Goal: Task Accomplishment & Management: Manage account settings

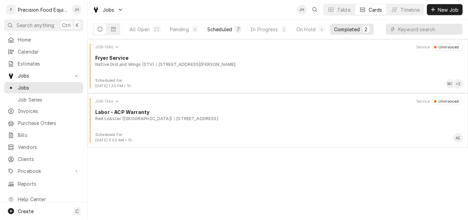
click at [219, 30] on div "Scheduled" at bounding box center [219, 29] width 25 height 7
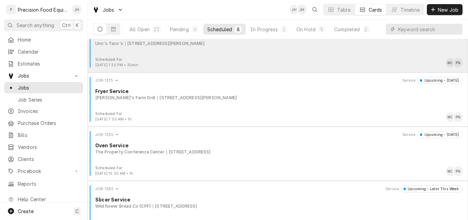
scroll to position [252, 0]
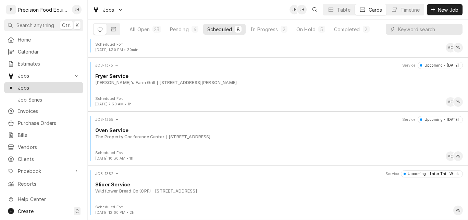
click at [32, 84] on span "Jobs" at bounding box center [49, 87] width 62 height 7
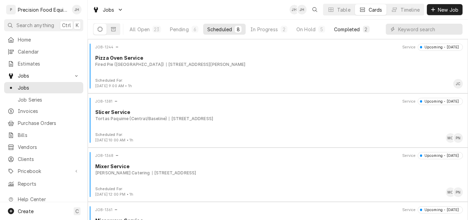
click at [355, 29] on div "Completed" at bounding box center [347, 29] width 26 height 7
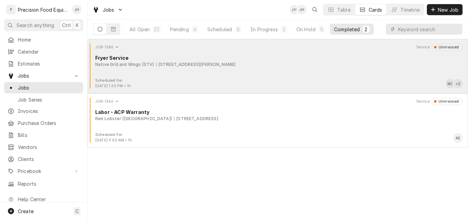
click at [350, 68] on div "JOB-1380 Service Uninvoiced Fryer Service Native Grill and Wings (STV) 1750 W. …" at bounding box center [277, 60] width 375 height 34
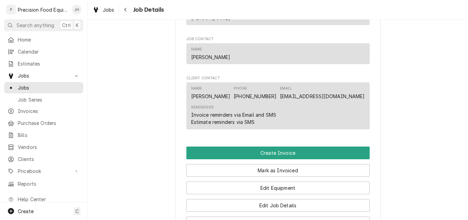
scroll to position [514, 0]
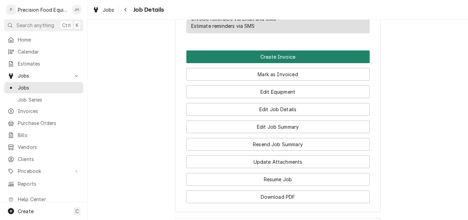
click at [306, 58] on button "Create Invoice" at bounding box center [277, 56] width 183 height 13
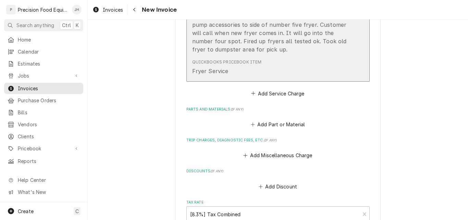
scroll to position [548, 0]
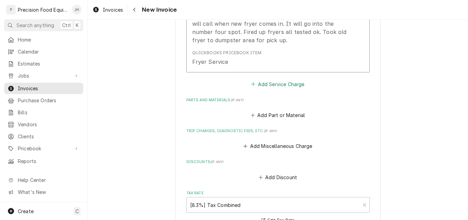
click at [286, 86] on button "Add Service Charge" at bounding box center [277, 84] width 55 height 10
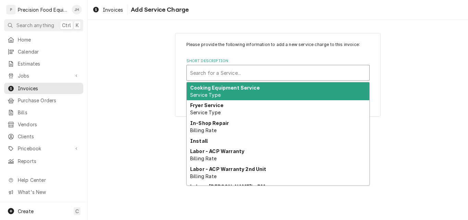
click at [199, 73] on div "Short Description" at bounding box center [278, 72] width 176 height 12
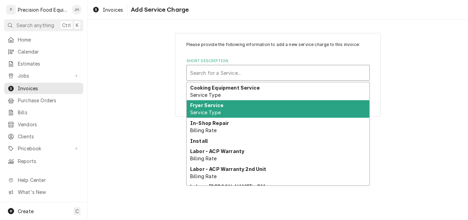
click at [245, 109] on div "Fryer Service Service Type" at bounding box center [278, 109] width 183 height 18
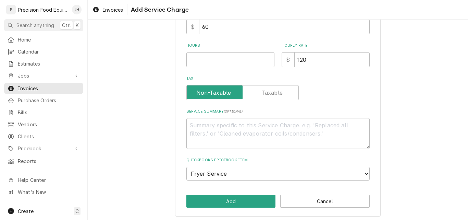
scroll to position [182, 0]
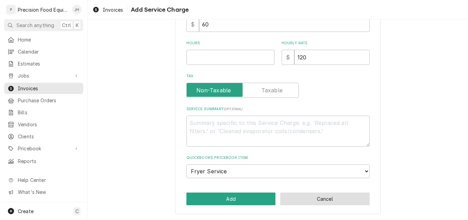
click at [309, 197] on button "Cancel" at bounding box center [324, 198] width 89 height 13
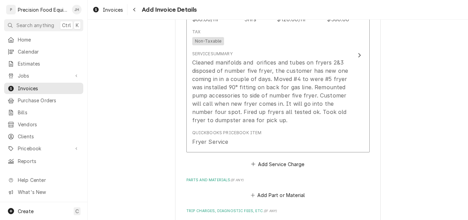
scroll to position [471, 0]
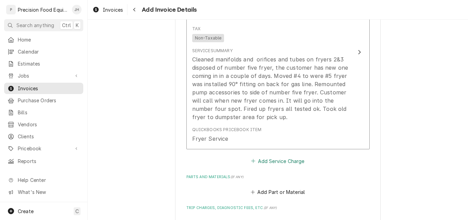
click at [283, 162] on button "Add Service Charge" at bounding box center [277, 161] width 55 height 10
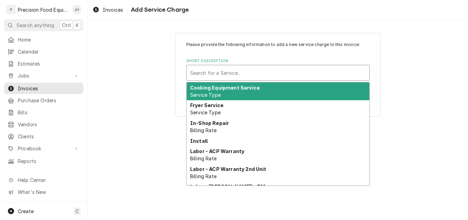
click at [241, 75] on div "Short Description" at bounding box center [278, 72] width 176 height 12
click at [243, 89] on strong "Cooking Equipment Service" at bounding box center [225, 88] width 70 height 6
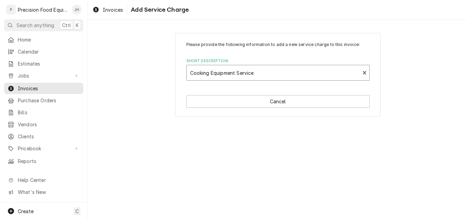
type textarea "x"
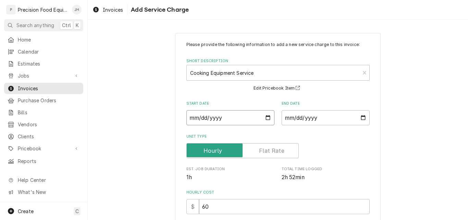
click at [267, 117] on input "Start Date" at bounding box center [230, 117] width 88 height 15
type input "2025-08-20"
type textarea "x"
click at [359, 116] on input "End Date" at bounding box center [325, 117] width 88 height 15
type input "2025-08-20"
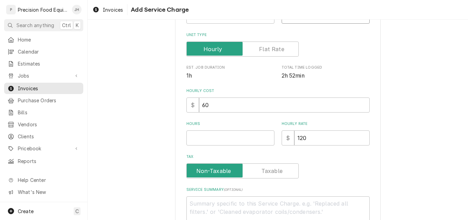
scroll to position [103, 0]
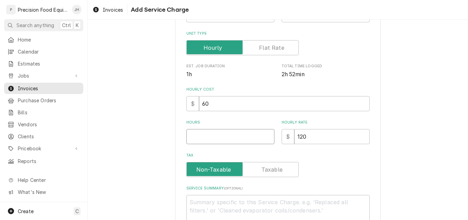
click at [212, 136] on input "Hours" at bounding box center [230, 136] width 88 height 15
type textarea "x"
type input "6"
type textarea "x"
type input "0"
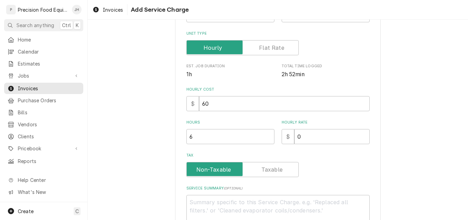
scroll to position [171, 0]
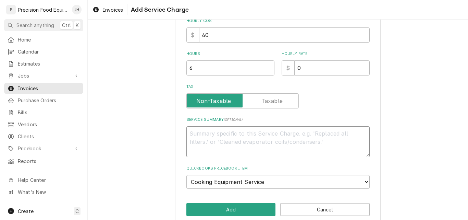
click at [210, 133] on textarea "Service Summary ( optional )" at bounding box center [277, 141] width 183 height 31
type textarea "x"
type textarea "W"
type textarea "x"
type textarea "Wa"
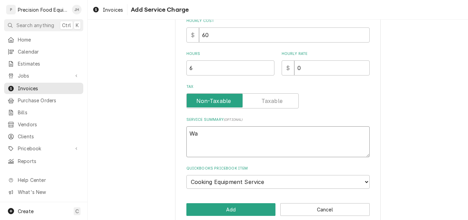
type textarea "x"
type textarea "Wai"
type textarea "x"
type textarea "Waiv"
type textarea "x"
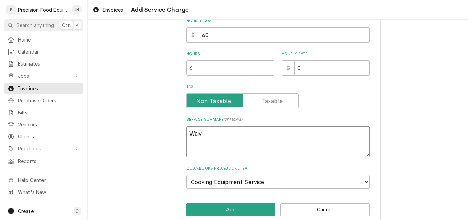
type textarea "Waive"
type textarea "x"
type textarea "Waived"
type textarea "x"
type textarea "Waived"
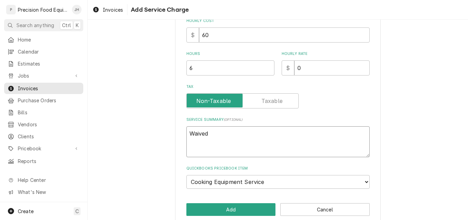
type textarea "x"
type textarea "Waived l"
type textarea "x"
type textarea "Waived la"
type textarea "x"
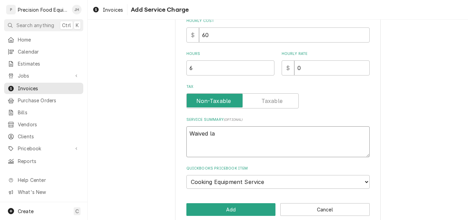
type textarea "Waived lab"
type textarea "x"
type textarea "Waived labo"
type textarea "x"
type textarea "Waived labor"
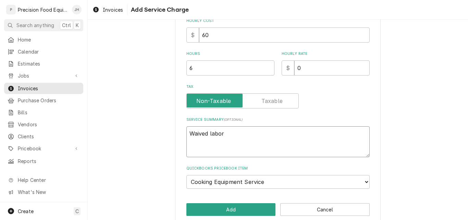
type textarea "x"
type textarea "Waived labor"
type textarea "x"
type textarea "Waived labor t"
type textarea "x"
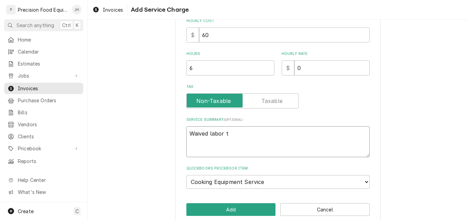
type textarea "Waived labor to"
type textarea "x"
type textarea "Waived labor to"
type textarea "x"
type textarea "Waived labor to c"
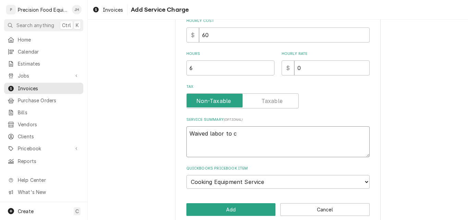
type textarea "x"
type textarea "Waived labor to cl"
type textarea "x"
type textarea "Waived labor to cle"
type textarea "x"
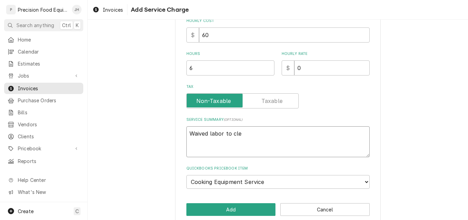
type textarea "Waived labor to clea"
type textarea "x"
type textarea "Waived labor to clean"
type textarea "x"
type textarea "Waived labor to clean"
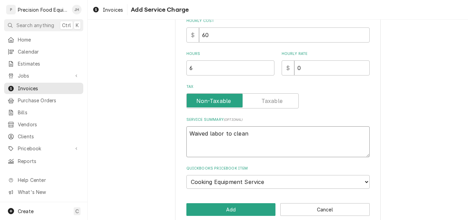
type textarea "x"
type textarea "Waived labor to clean t"
type textarea "x"
type textarea "Waived labor to clean th"
type textarea "x"
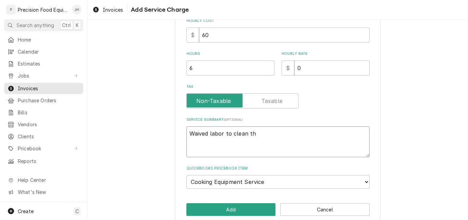
type textarea "Waived labor to clean the"
type textarea "x"
type textarea "Waived labor to clean the"
type textarea "x"
type textarea "Waived labor to clean the b"
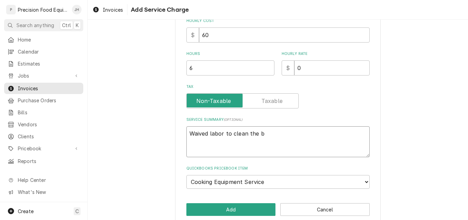
type textarea "x"
type textarea "Waived labor to clean the bu"
type textarea "x"
type textarea "Waived labor to clean the bur"
type textarea "x"
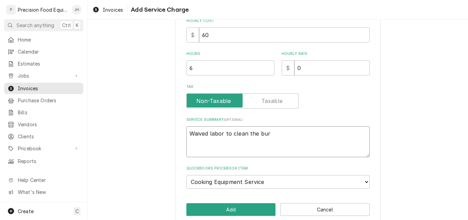
type textarea "Waived labor to clean the burn"
type textarea "x"
type textarea "Waived labor to clean the burne"
type textarea "x"
type textarea "Waived labor to clean the burner"
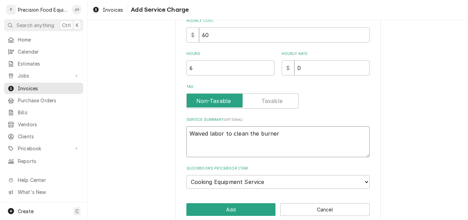
type textarea "x"
type textarea "Waived labor to clean the burners"
type textarea "x"
type textarea "Waived labor to clean the burners"
type textarea "x"
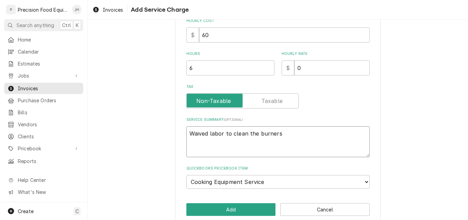
type textarea "Waived labor to clean the burners a"
type textarea "x"
type textarea "Waived labor to clean the burners an"
type textarea "x"
type textarea "Waived labor to clean the burners and"
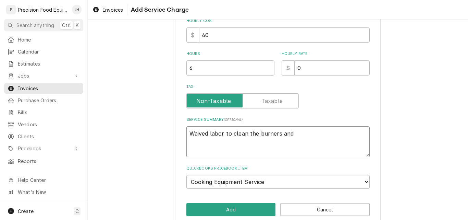
type textarea "x"
type textarea "Waived labor to clean the burners and"
type textarea "x"
type textarea "Waived labor to clean the burners and"
type textarea "x"
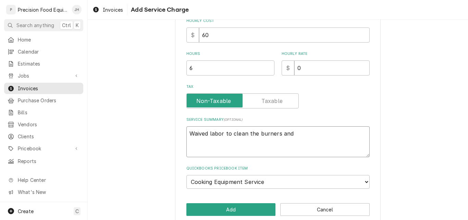
type textarea "Waived labor to clean the burners an"
type textarea "x"
type textarea "Waived labor to clean the burners a"
type textarea "x"
type textarea "Waived labor to clean the burners"
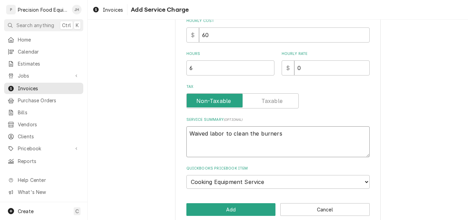
type textarea "x"
type textarea "Waived labor to clean the burners o"
type textarea "x"
type textarea "Waived labor to clean the burners on"
type textarea "x"
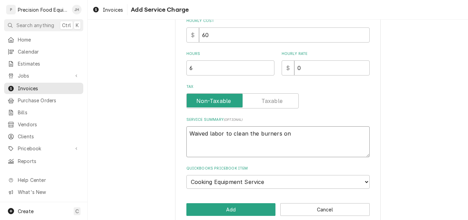
type textarea "Waived labor to clean the burners on"
type textarea "x"
type textarea "Waived labor to clean the burners on t"
type textarea "x"
type textarea "Waived labor to clean the burners on th"
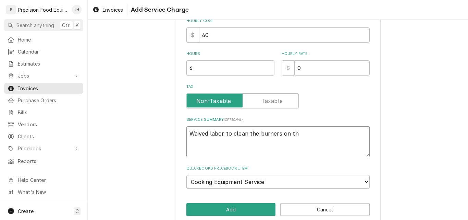
type textarea "x"
type textarea "Waived labor to clean the burners on the"
type textarea "x"
type textarea "Waived labor to clean the burners on the"
type textarea "x"
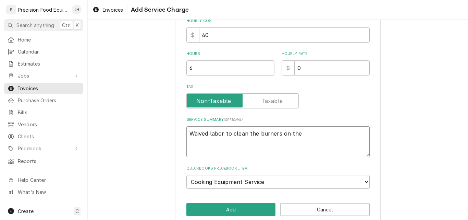
type textarea "Waived labor to clean the burners on the f"
type textarea "x"
type textarea "Waived labor to clean the burners on the fr"
type textarea "x"
type textarea "Waived labor to clean the burners on the fry"
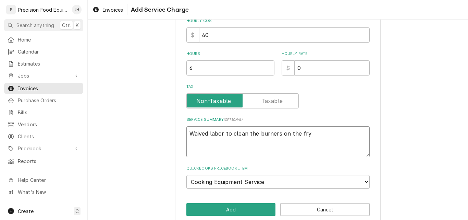
type textarea "x"
type textarea "Waived labor to clean the burners on the frye"
type textarea "x"
type textarea "Waived labor to clean the burners on the fryer"
type textarea "x"
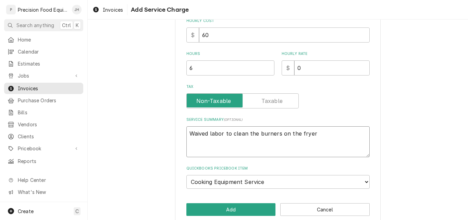
type textarea "Waived labor to clean the burners on the fryers"
type textarea "x"
type textarea "Waived labor to clean the burners on the fryers."
click at [312, 67] on input "0" at bounding box center [331, 67] width 75 height 15
drag, startPoint x: 307, startPoint y: 67, endPoint x: 287, endPoint y: 68, distance: 19.9
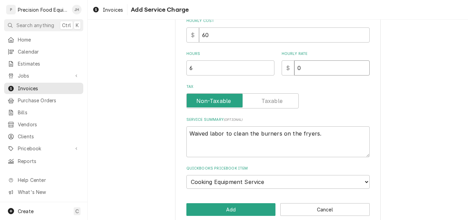
click at [287, 68] on div "$ 0" at bounding box center [325, 67] width 88 height 15
type textarea "x"
type input "1"
type textarea "x"
type input "12"
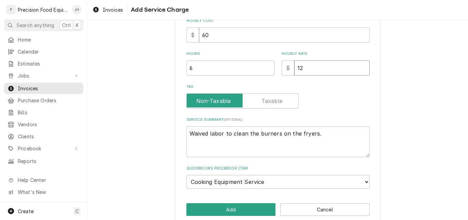
type textarea "x"
type input "120"
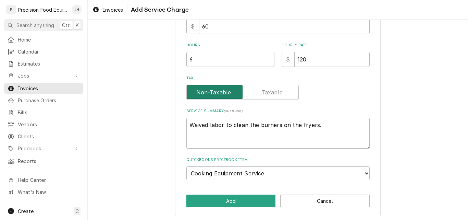
scroll to position [182, 0]
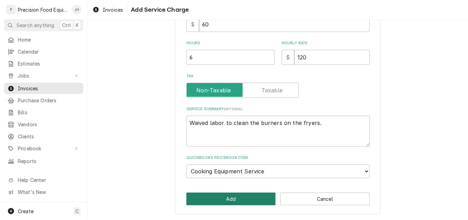
click at [242, 197] on button "Add" at bounding box center [230, 198] width 89 height 13
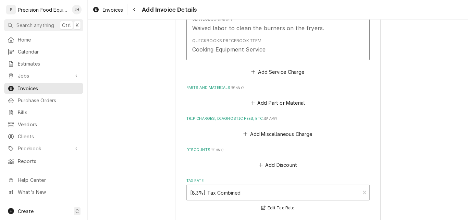
scroll to position [703, 0]
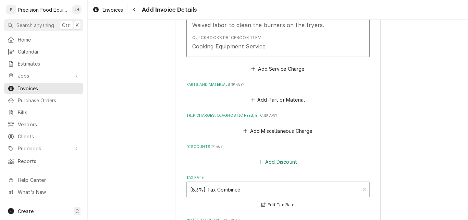
click at [273, 163] on button "Add Discount" at bounding box center [277, 162] width 41 height 10
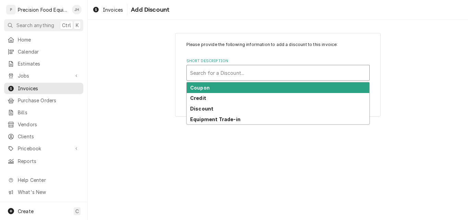
click at [218, 70] on div "Short Description" at bounding box center [278, 72] width 176 height 12
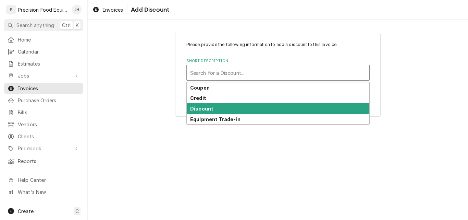
click at [218, 109] on div "Discount" at bounding box center [278, 108] width 183 height 11
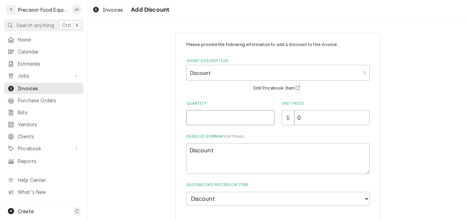
click at [219, 116] on input "Quantity" at bounding box center [230, 117] width 88 height 15
type textarea "x"
type input "1"
type textarea "x"
type input "7"
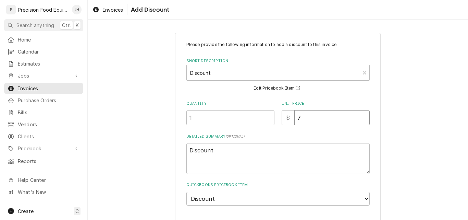
type textarea "x"
type input "72"
type textarea "x"
type input "720"
type textarea "x"
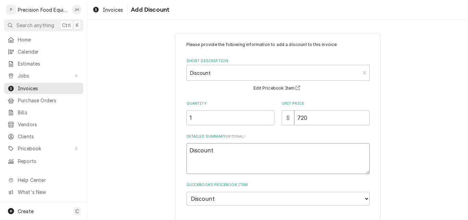
type textarea "LDiscount"
type textarea "x"
type textarea "LaDiscount"
type textarea "x"
type textarea "LabDiscount"
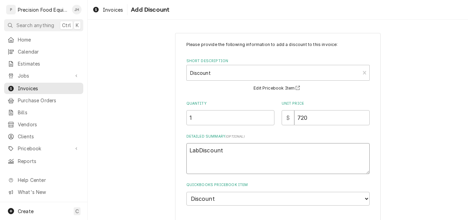
type textarea "x"
type textarea "LaboDiscount"
type textarea "x"
type textarea "LaborDiscount"
type textarea "x"
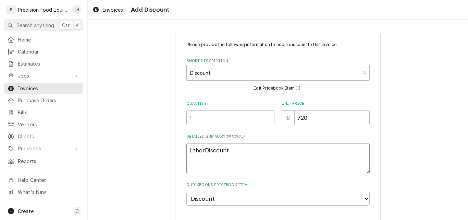
type textarea "Labor Discount"
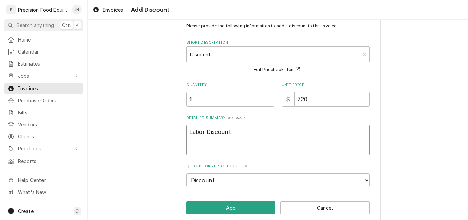
scroll to position [27, 0]
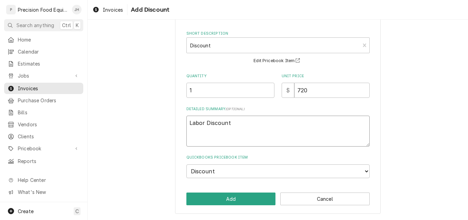
click at [235, 123] on textarea "Labor Discount" at bounding box center [277, 130] width 183 height 31
type textarea "x"
type textarea "Labor Discount"
type textarea "x"
type textarea "Labor Discount 7"
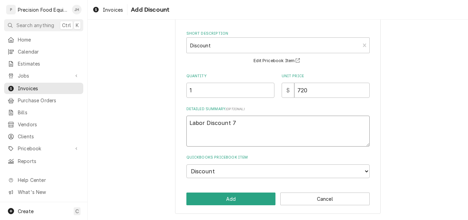
type textarea "x"
type textarea "Labor Discount 72"
type textarea "x"
type textarea "Labor Discount 720"
type textarea "x"
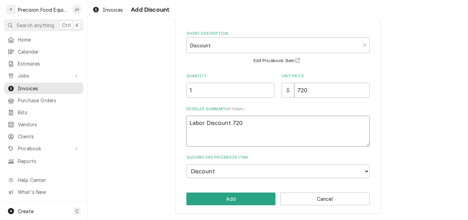
type textarea "Labor Discount $720"
type textarea "x"
type textarea "Labor Discount $720"
type textarea "x"
type textarea "Labor Discount $720 T"
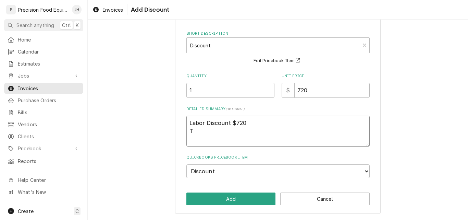
type textarea "x"
type textarea "Labor Discount $720 Tr"
type textarea "x"
type textarea "Labor Discount $720 Tri"
type textarea "x"
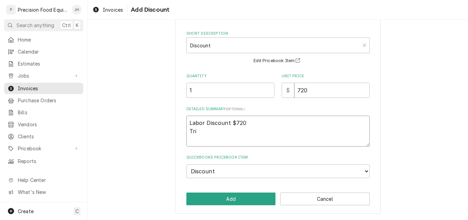
type textarea "Labor Discount $720 Trip"
type textarea "x"
type textarea "Labor Discount $720 Trip"
type textarea "x"
type textarea "Labor Discount $720 Trip D"
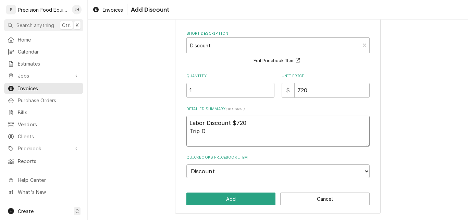
type textarea "x"
type textarea "Labor Discount $720 Trip Di"
type textarea "x"
type textarea "Labor Discount $720 Trip Dis"
type textarea "x"
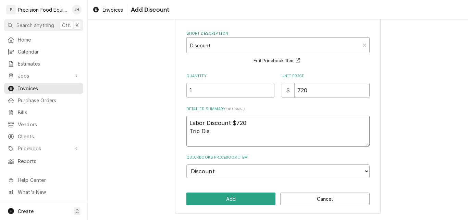
type textarea "Labor Discount $720 Trip Disc"
type textarea "x"
type textarea "Labor Discount $720 Trip Disco"
type textarea "x"
type textarea "Labor Discount $720 Trip Discou"
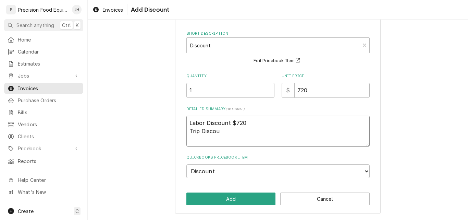
type textarea "x"
type textarea "Labor Discount $720 Trip Discoun"
type textarea "x"
type textarea "Labor Discount $720 Trip Discount"
type textarea "x"
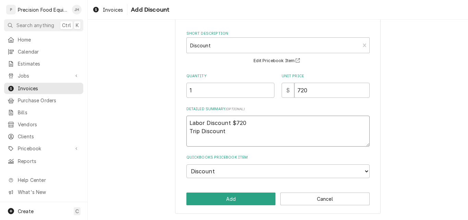
type textarea "Labor Discount $720 Trip Discount"
type textarea "x"
type textarea "Labor Discount $720 Trip Discount $"
type textarea "x"
type textarea "Labor Discount $720 Trip Discount $1"
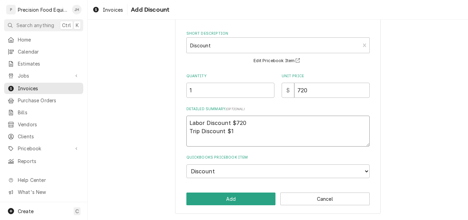
type textarea "x"
type textarea "Labor Discount $720 Trip Discount $10"
type textarea "x"
type textarea "Labor Discount $720 Trip Discount $100"
click at [297, 90] on input "720" at bounding box center [331, 90] width 75 height 15
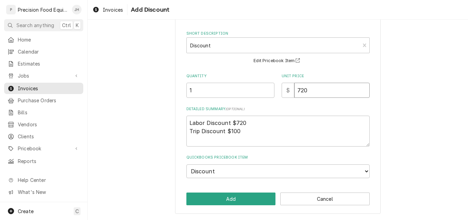
type textarea "x"
type input "20"
type textarea "x"
type input "820"
click at [240, 200] on button "Add" at bounding box center [230, 198] width 89 height 13
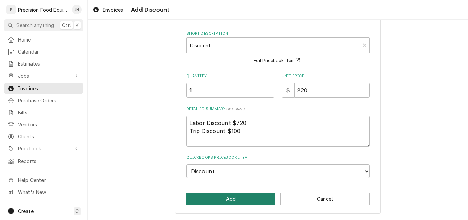
type textarea "x"
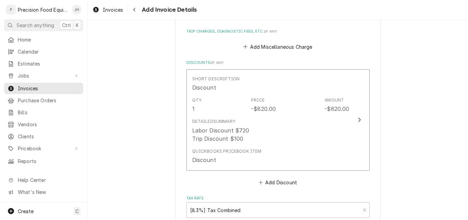
scroll to position [763, 0]
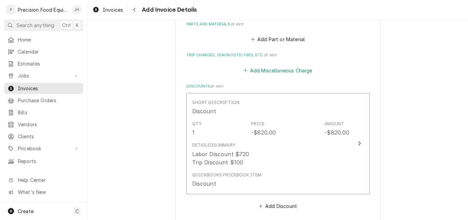
click at [287, 69] on button "Add Miscellaneous Charge" at bounding box center [277, 70] width 71 height 10
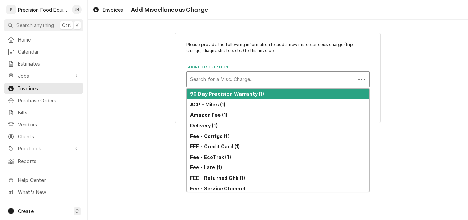
click at [236, 82] on div "Short Description" at bounding box center [271, 79] width 162 height 12
type input "tr"
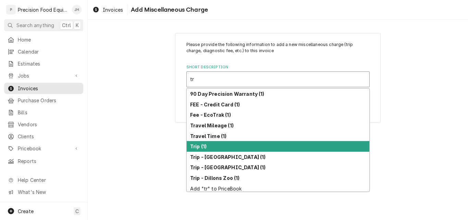
click at [223, 145] on div "Trip (1)" at bounding box center [278, 146] width 183 height 11
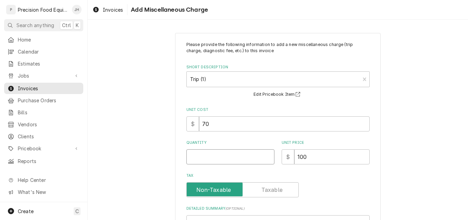
click at [213, 152] on input "Quantity" at bounding box center [230, 156] width 88 height 15
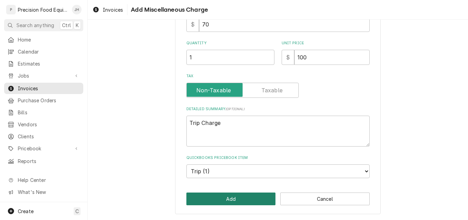
click at [232, 198] on button "Add" at bounding box center [230, 198] width 89 height 13
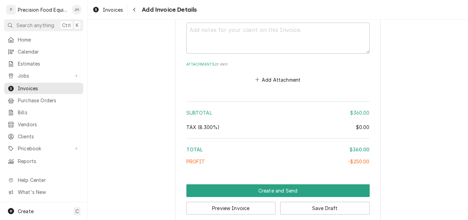
scroll to position [1131, 0]
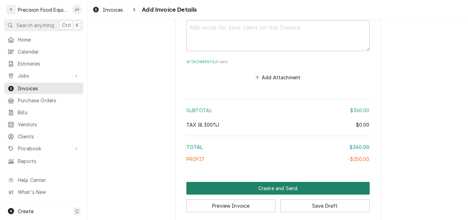
click at [280, 190] on button "Create and Send" at bounding box center [277, 188] width 183 height 13
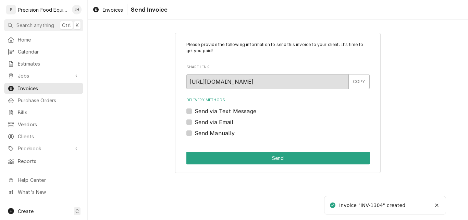
click at [221, 121] on label "Send via Email" at bounding box center [214, 122] width 39 height 8
click at [221, 121] on input "Send via Email" at bounding box center [286, 125] width 183 height 15
checkbox input "true"
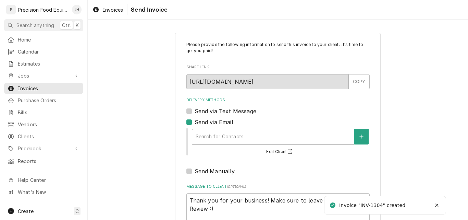
click at [229, 136] on div "Delivery Methods" at bounding box center [273, 136] width 155 height 12
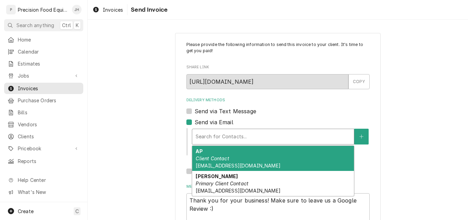
click at [233, 158] on div "AP Client Contact accounting@ngwspickler.com" at bounding box center [273, 158] width 162 height 25
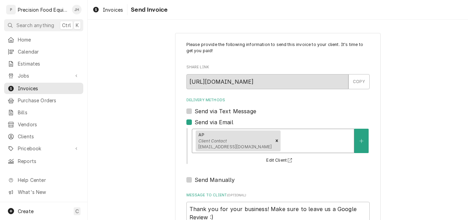
click at [282, 143] on div "Delivery Methods" at bounding box center [316, 140] width 68 height 12
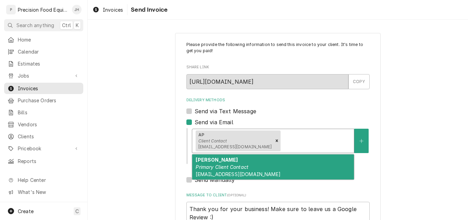
click at [261, 168] on div "Shanna Primary Client Contact skylineranch@nativegrillandwings.com" at bounding box center [273, 166] width 162 height 25
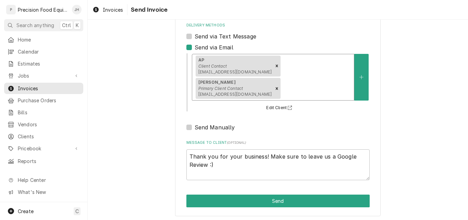
scroll to position [77, 0]
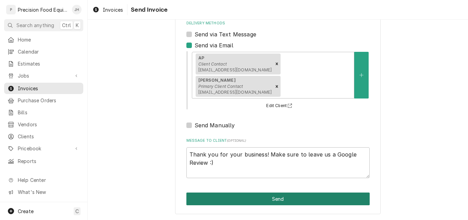
click at [270, 196] on button "Send" at bounding box center [277, 198] width 183 height 13
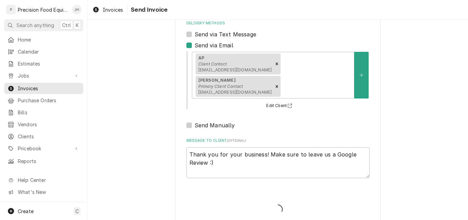
type textarea "x"
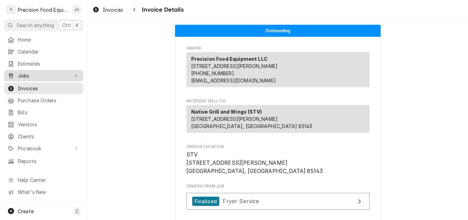
click at [26, 72] on span "Jobs" at bounding box center [44, 75] width 52 height 7
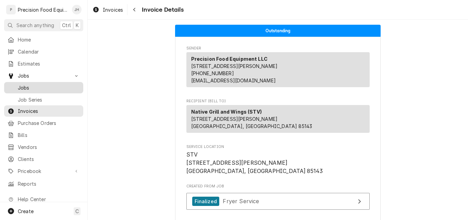
click at [24, 83] on div "Jobs" at bounding box center [43, 87] width 76 height 9
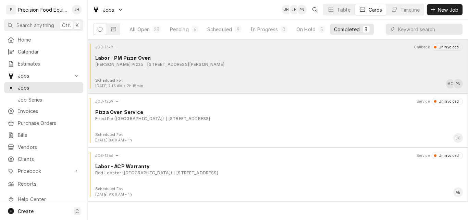
click at [286, 71] on div "JOB-1379 Callback Uninvoiced Labor - PM Pizza Oven Spinato's Pizza 1614 E Bell …" at bounding box center [277, 60] width 375 height 34
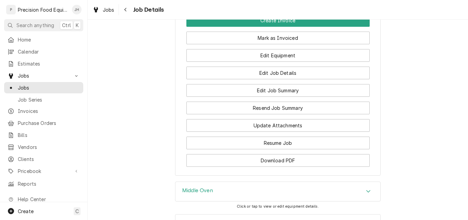
scroll to position [582, 0]
click at [22, 86] on span "Jobs" at bounding box center [49, 87] width 62 height 7
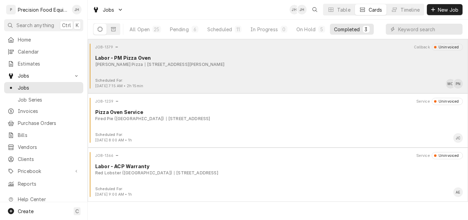
click at [281, 70] on div "JOB-1379 Callback Uninvoiced Labor - PM Pizza Oven [PERSON_NAME] Pizza [STREET_…" at bounding box center [277, 60] width 375 height 34
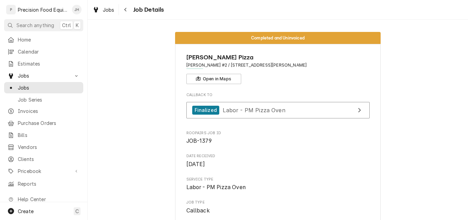
click at [20, 36] on span "Home" at bounding box center [49, 39] width 62 height 7
